Goal: Information Seeking & Learning: Check status

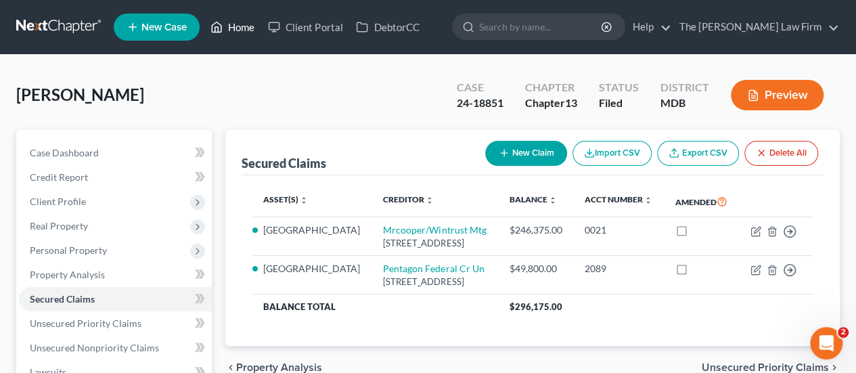
drag, startPoint x: 250, startPoint y: 30, endPoint x: 403, endPoint y: 87, distance: 162.6
click at [250, 30] on link "Home" at bounding box center [233, 27] width 58 height 24
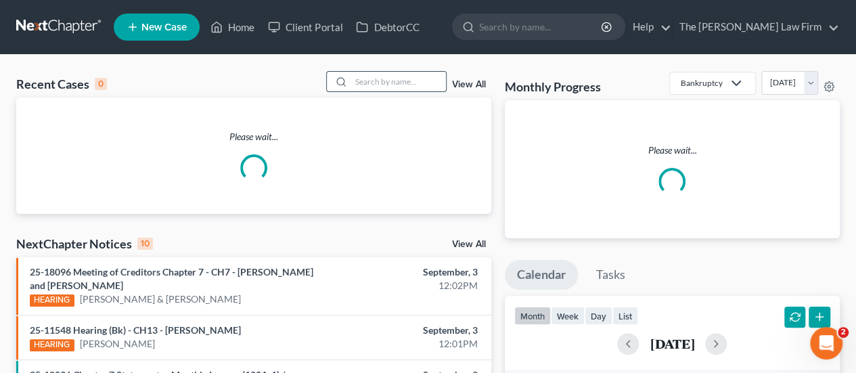
click at [389, 85] on input "search" at bounding box center [398, 82] width 95 height 20
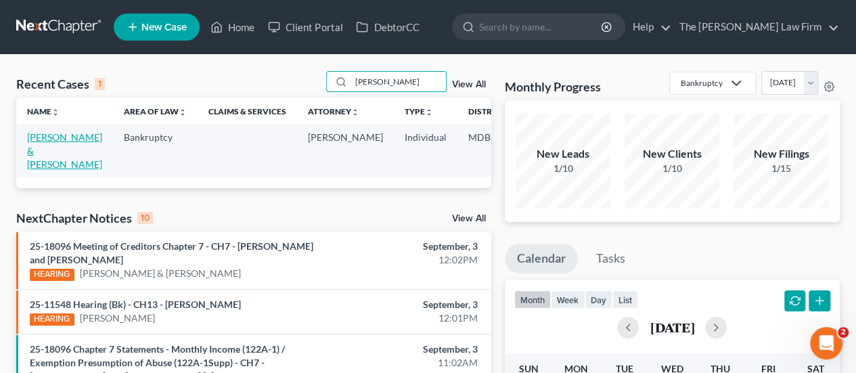
type input "[PERSON_NAME]"
click at [38, 155] on link "[PERSON_NAME] & [PERSON_NAME]" at bounding box center [64, 150] width 75 height 39
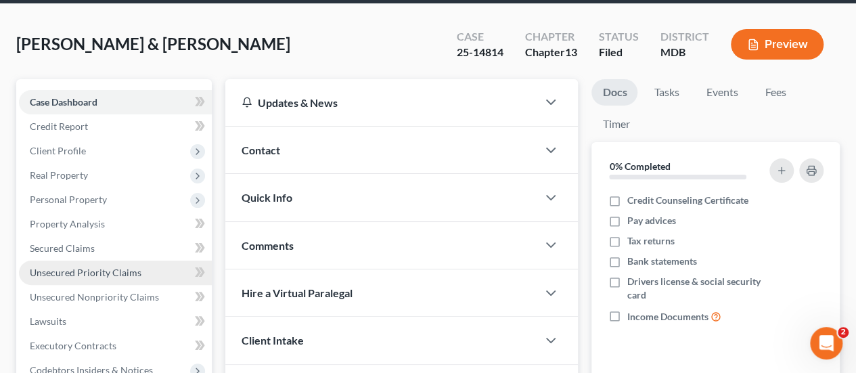
scroll to position [338, 0]
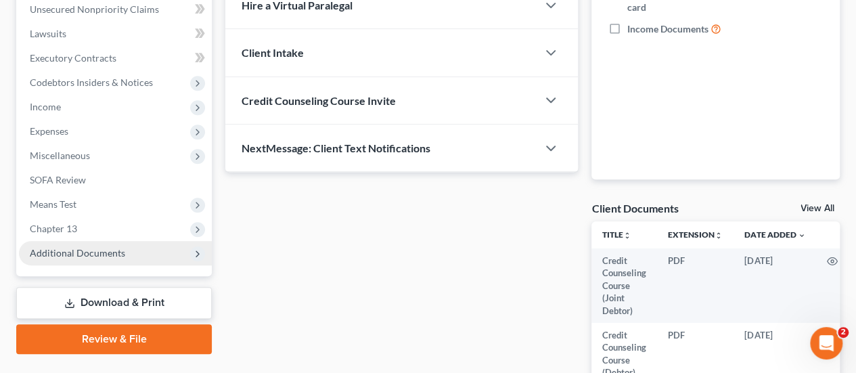
click at [78, 255] on span "Additional Documents" at bounding box center [77, 253] width 95 height 12
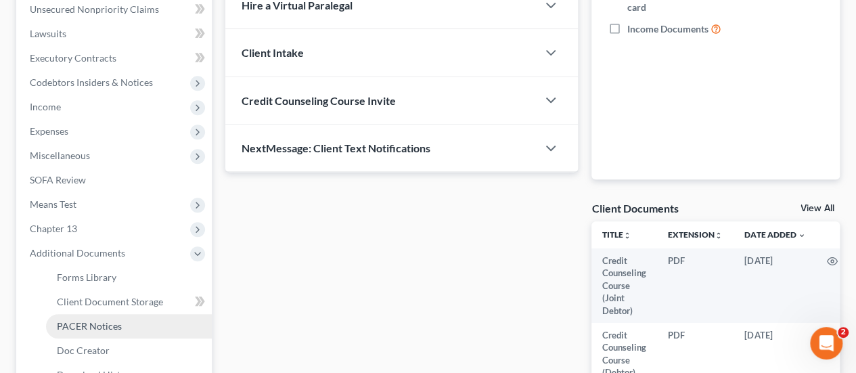
click at [83, 325] on span "PACER Notices" at bounding box center [89, 326] width 65 height 12
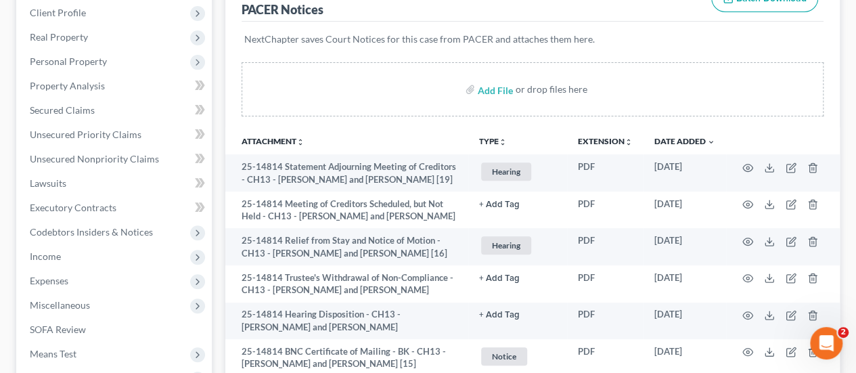
scroll to position [203, 0]
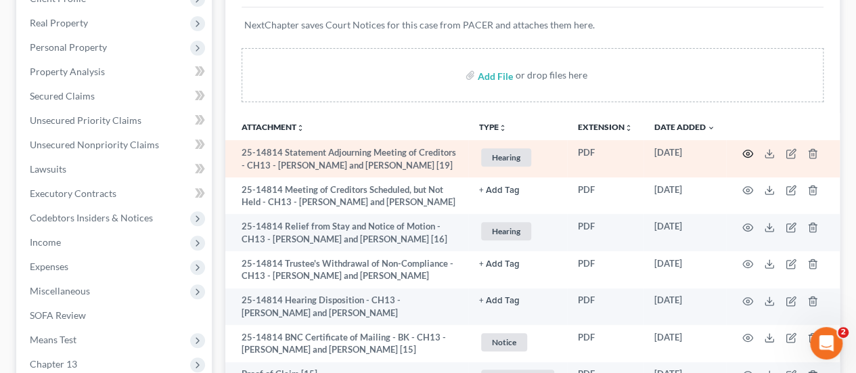
click at [743, 154] on icon "button" at bounding box center [748, 153] width 11 height 11
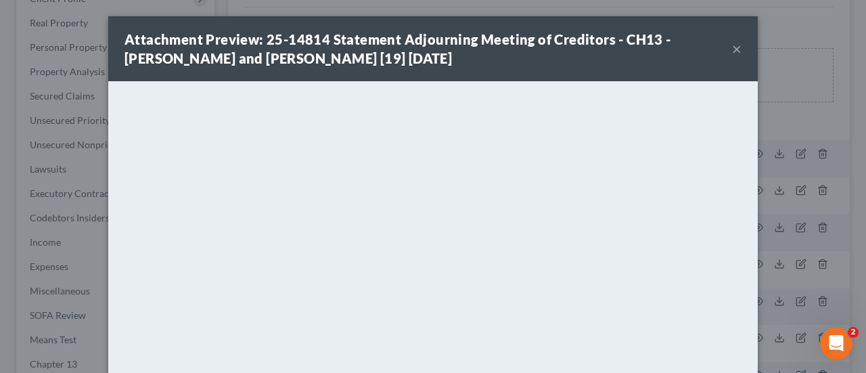
click at [732, 53] on button "×" at bounding box center [736, 49] width 9 height 16
